Goal: Task Accomplishment & Management: Use online tool/utility

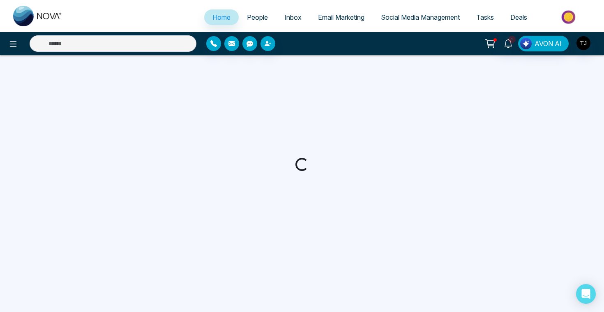
select select "*"
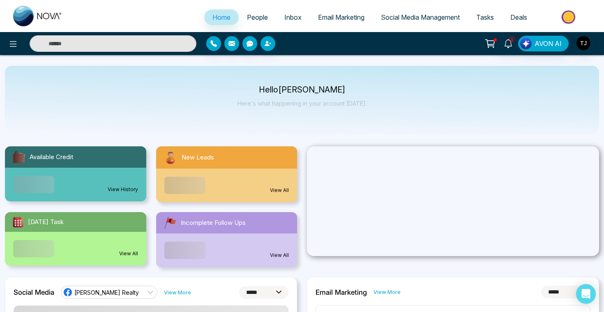
click at [320, 12] on link "Email Marketing" at bounding box center [341, 17] width 63 height 16
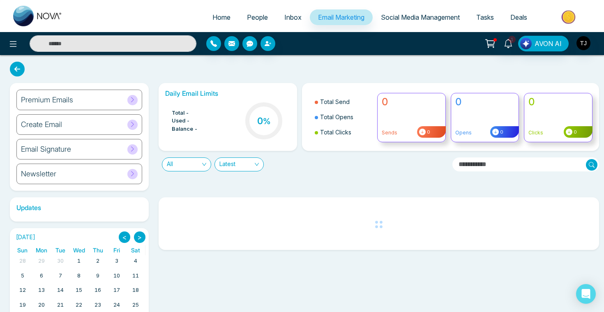
click at [64, 121] on div "Create Email" at bounding box center [79, 124] width 126 height 21
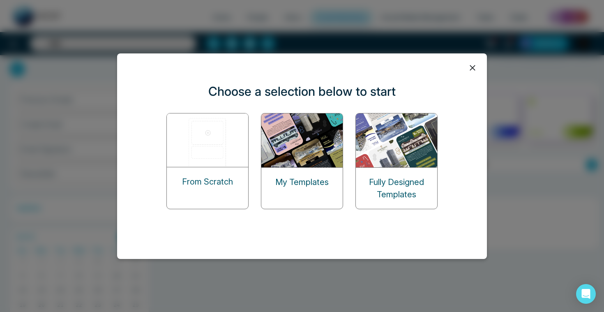
click at [198, 158] on img at bounding box center [208, 139] width 82 height 53
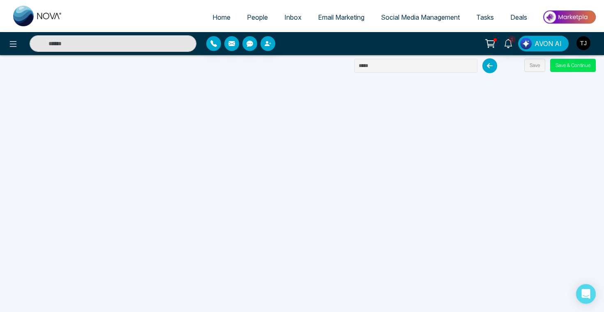
click at [353, 19] on span "Email Marketing" at bounding box center [341, 17] width 46 height 8
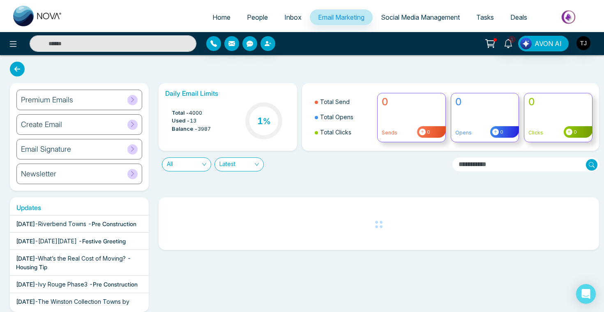
click at [55, 101] on h6 "Premium Emails" at bounding box center [47, 99] width 52 height 9
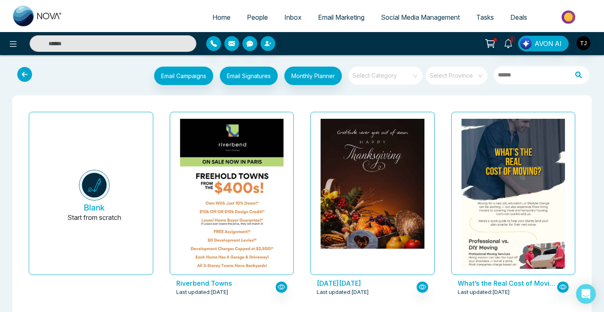
click at [400, 74] on input "search" at bounding box center [382, 73] width 59 height 12
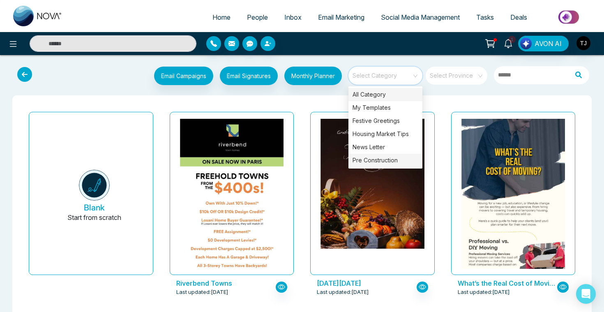
click at [393, 160] on div "Pre Construction" at bounding box center [385, 160] width 74 height 13
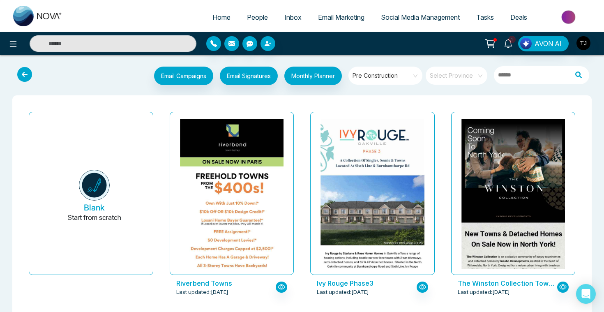
click at [301, 133] on div "Riverbend Towns Last updated: [DATE]" at bounding box center [231, 208] width 141 height 201
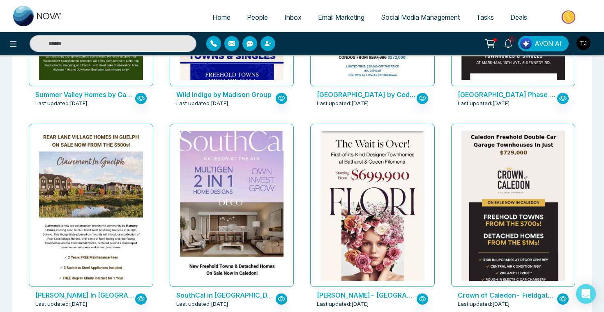
scroll to position [387, 0]
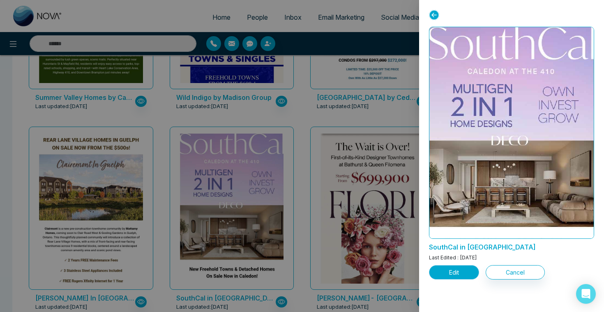
click at [457, 273] on button "Edit" at bounding box center [454, 272] width 50 height 14
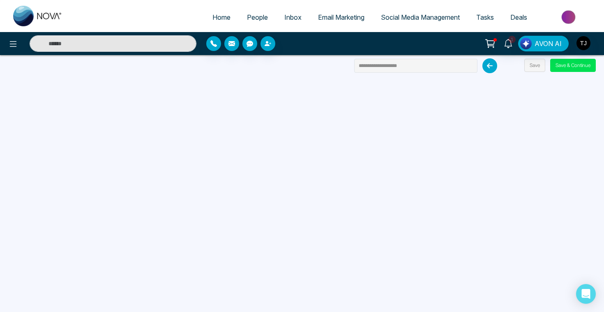
click at [427, 18] on span "Social Media Management" at bounding box center [420, 17] width 79 height 8
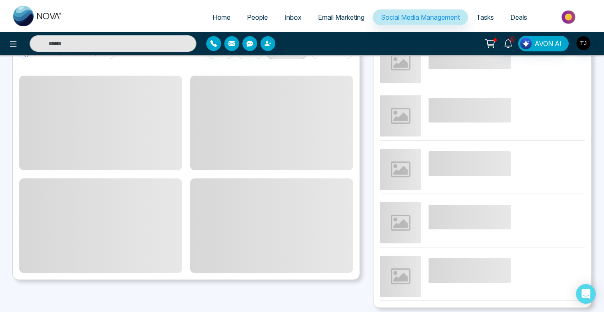
scroll to position [219, 0]
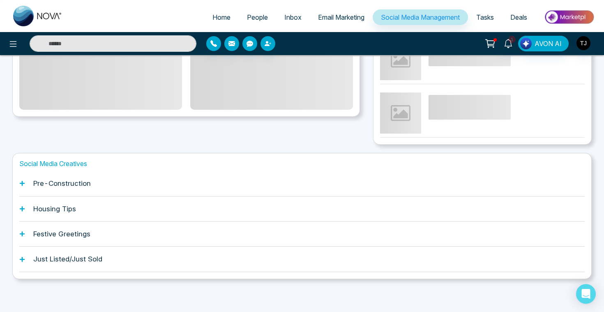
click at [138, 189] on div "Pre-Construction" at bounding box center [301, 183] width 565 height 25
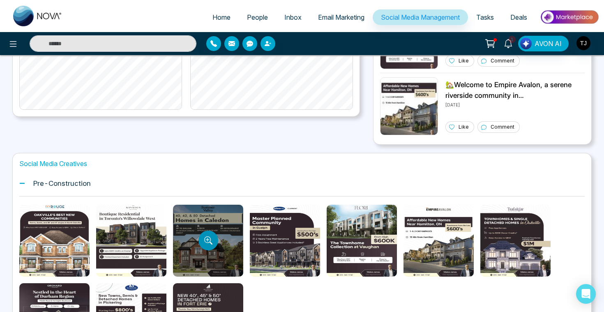
click at [207, 230] on button "Preview template" at bounding box center [208, 240] width 20 height 20
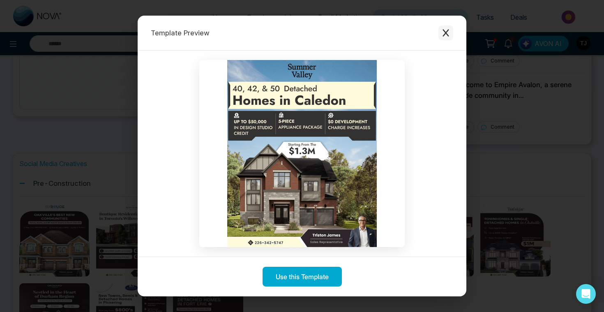
click at [446, 30] on icon "Close modal" at bounding box center [446, 33] width 8 height 8
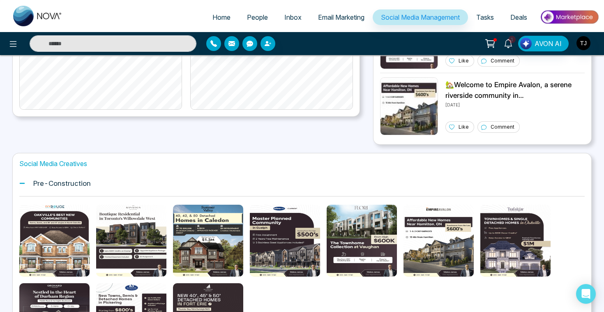
scroll to position [0, 0]
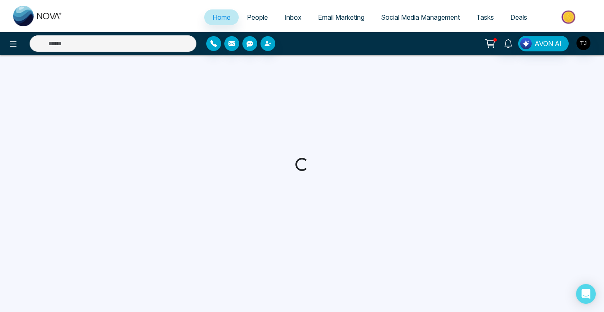
select select "*"
